Goal: Information Seeking & Learning: Learn about a topic

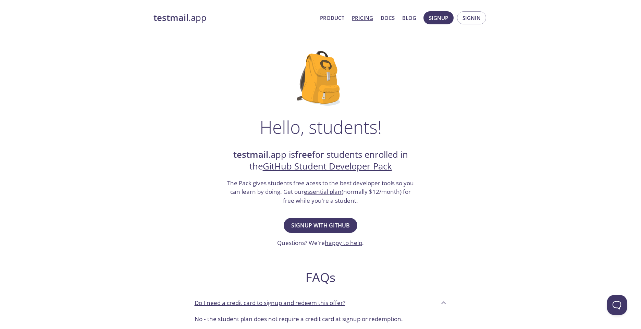
click at [366, 17] on link "Pricing" at bounding box center [362, 17] width 21 height 9
click at [363, 20] on link "Pricing" at bounding box center [362, 17] width 21 height 9
click at [183, 18] on strong "testmail" at bounding box center [171, 18] width 35 height 12
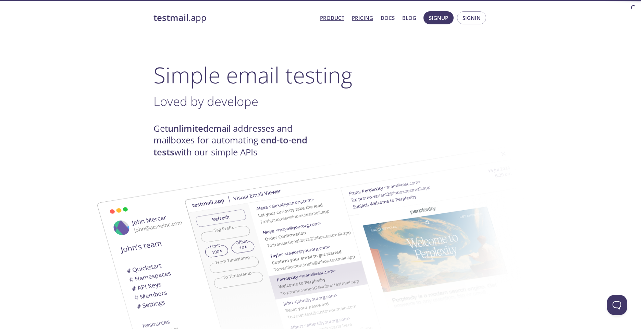
click at [367, 17] on link "Pricing" at bounding box center [362, 17] width 21 height 9
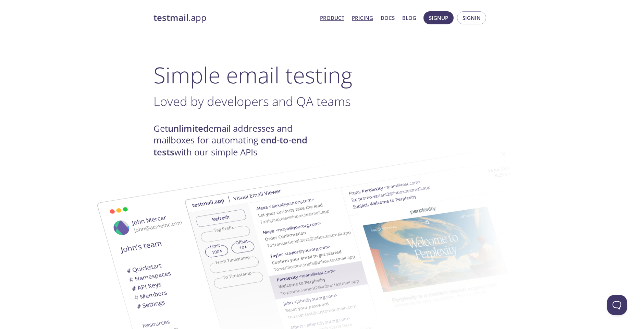
click at [361, 16] on link "Pricing" at bounding box center [362, 17] width 21 height 9
click at [365, 18] on link "Pricing" at bounding box center [362, 17] width 21 height 9
click at [360, 19] on link "Pricing" at bounding box center [362, 17] width 21 height 9
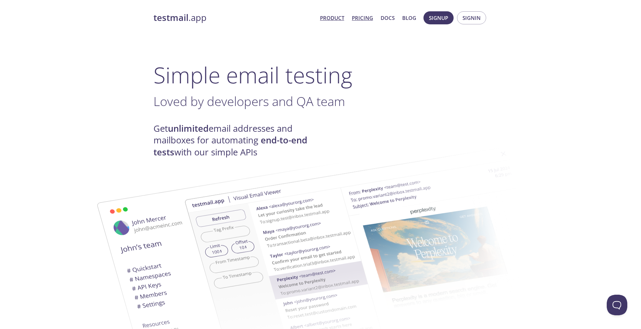
click at [364, 15] on link "Pricing" at bounding box center [362, 17] width 21 height 9
click at [363, 14] on link "Pricing" at bounding box center [362, 17] width 21 height 9
click at [363, 17] on link "Pricing" at bounding box center [362, 17] width 21 height 9
